Goal: Task Accomplishment & Management: Manage account settings

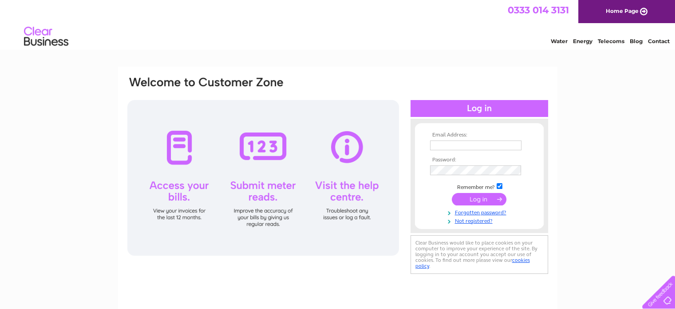
type input "enquiries@templetonpark.co.uk"
click at [480, 195] on input "submit" at bounding box center [479, 199] width 55 height 12
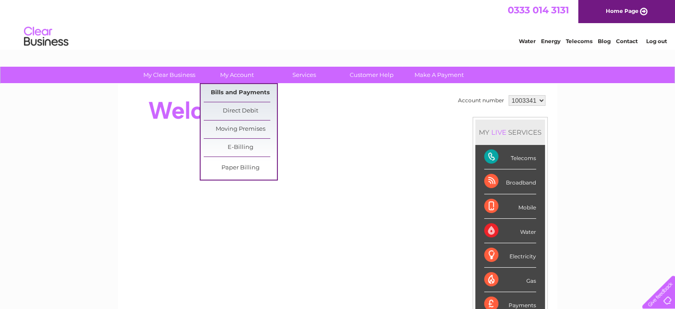
click at [245, 92] on link "Bills and Payments" at bounding box center [240, 93] width 73 height 18
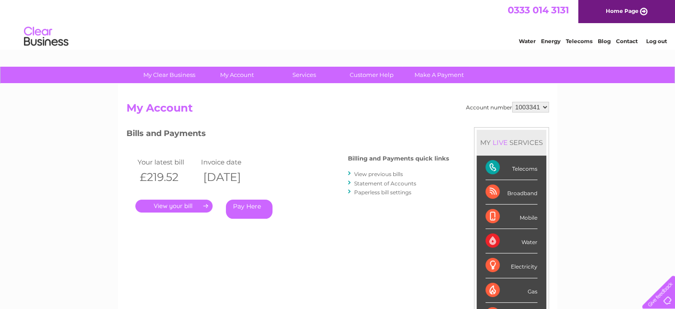
click at [175, 206] on link "." at bounding box center [173, 205] width 77 height 13
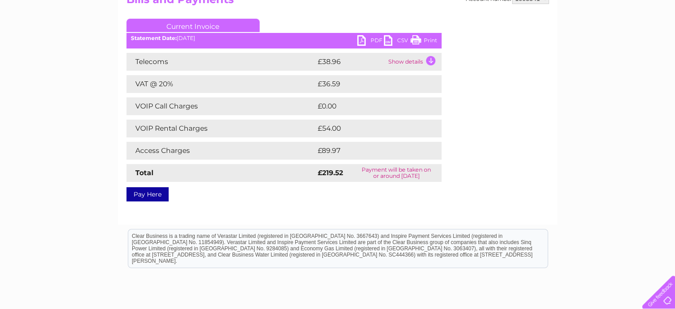
scroll to position [110, 0]
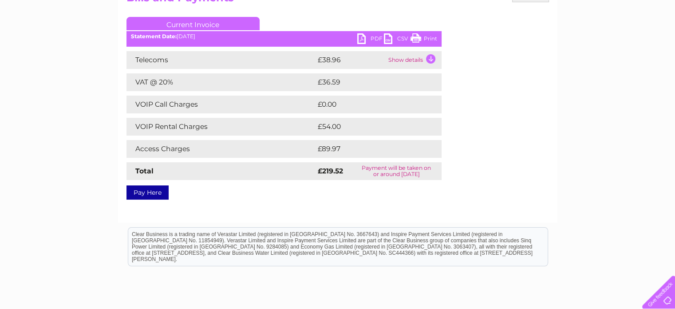
click at [362, 38] on link "PDF" at bounding box center [370, 39] width 27 height 13
